Goal: Communication & Community: Participate in discussion

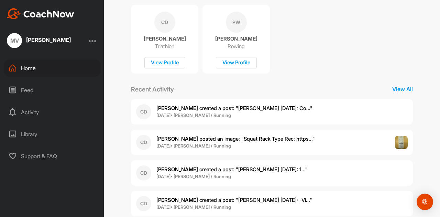
scroll to position [154, 0]
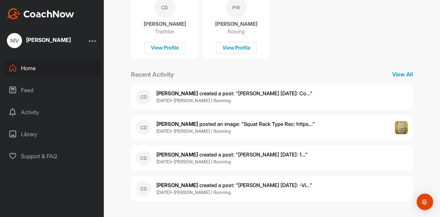
click at [188, 91] on span "[PERSON_NAME] created a post : "[PERSON_NAME] [DATE]: Co..."" at bounding box center [234, 93] width 156 height 7
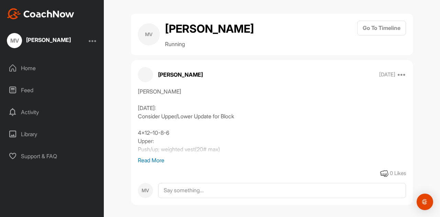
click at [151, 159] on p "Read More" at bounding box center [272, 160] width 268 height 8
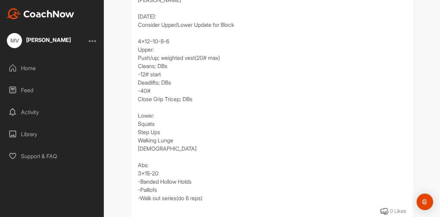
scroll to position [90, 0]
